Goal: Task Accomplishment & Management: Complete application form

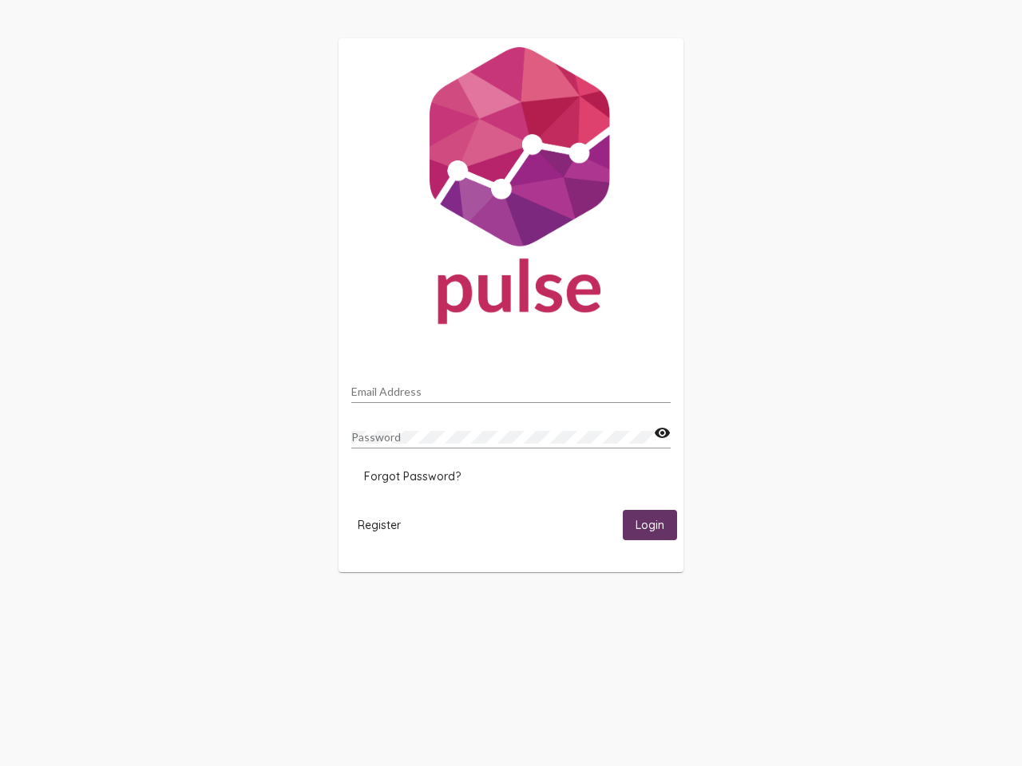
click at [511, 387] on input "Email Address" at bounding box center [510, 391] width 319 height 13
click at [662, 433] on mat-icon "visibility" at bounding box center [662, 433] width 17 height 19
click at [412, 476] on span "Forgot Password?" at bounding box center [412, 476] width 97 height 14
click at [379, 524] on span "Register" at bounding box center [379, 525] width 43 height 14
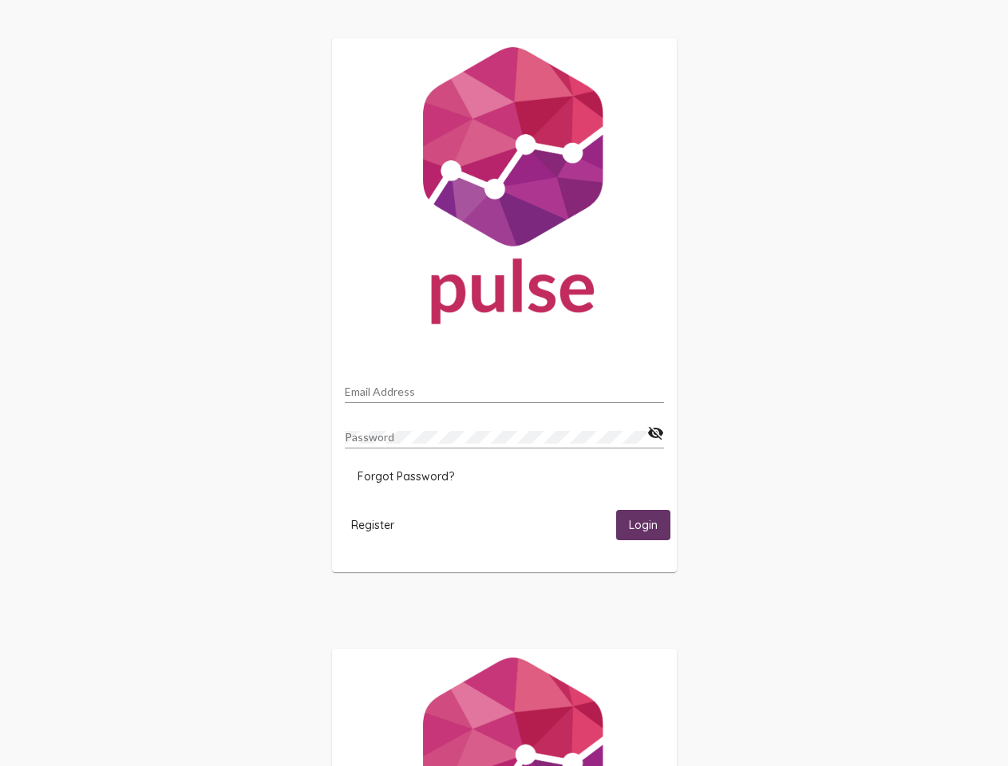
click at [650, 524] on span "Login" at bounding box center [643, 526] width 29 height 14
